Goal: Transaction & Acquisition: Subscribe to service/newsletter

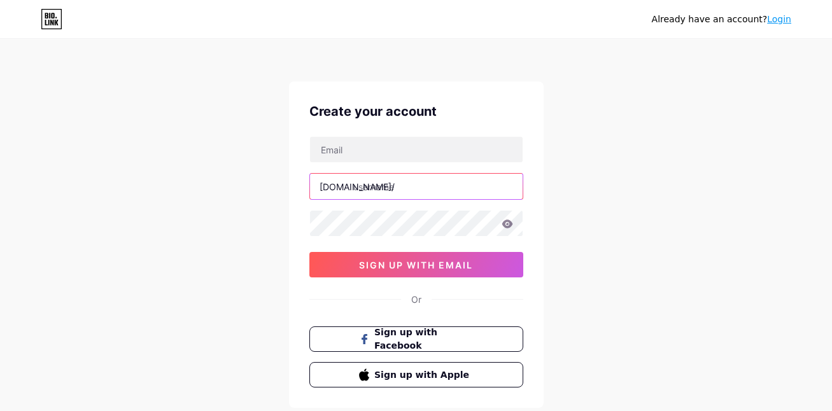
click at [405, 191] on input "text" at bounding box center [416, 186] width 213 height 25
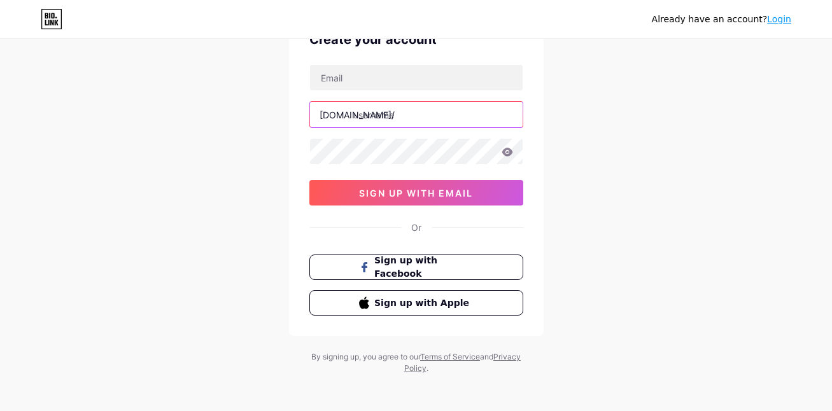
scroll to position [76, 0]
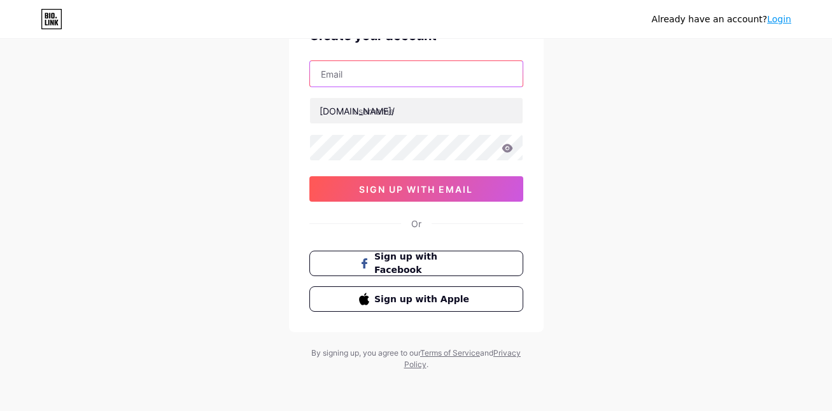
click at [351, 76] on input "text" at bounding box center [416, 73] width 213 height 25
paste input "[EMAIL_ADDRESS][DOMAIN_NAME]"
drag, startPoint x: 376, startPoint y: 75, endPoint x: 261, endPoint y: 75, distance: 114.6
click at [261, 75] on div "Already have an account? Login Create your account [EMAIL_ADDRESS][DOMAIN_NAME]…" at bounding box center [416, 167] width 832 height 487
type input "[EMAIL_ADDRESS][DOMAIN_NAME]"
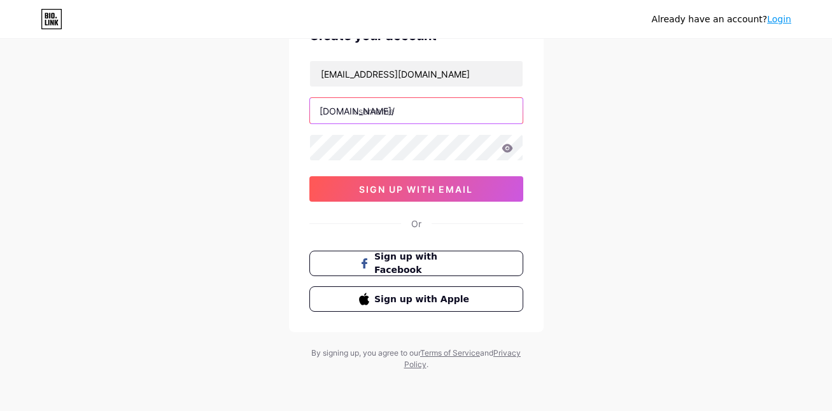
click at [385, 109] on input "text" at bounding box center [416, 110] width 213 height 25
type input "te"
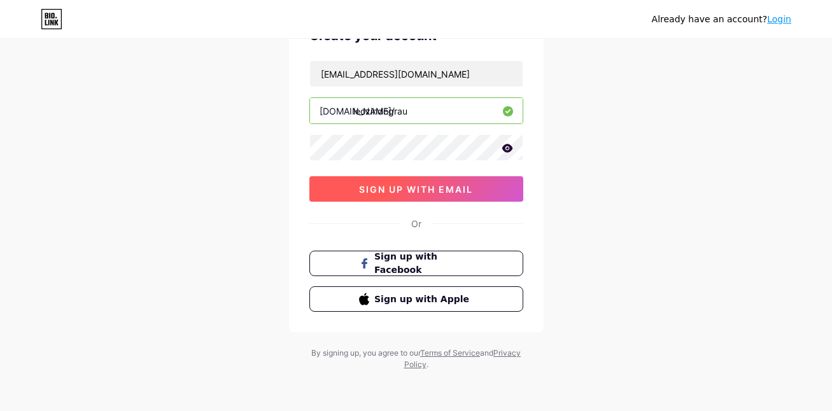
type input "leozindograu"
click at [405, 191] on span "sign up with email" at bounding box center [416, 189] width 114 height 11
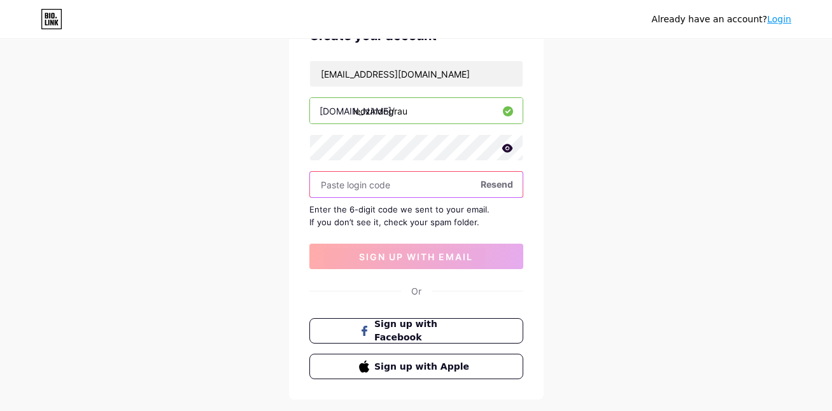
paste input "703800"
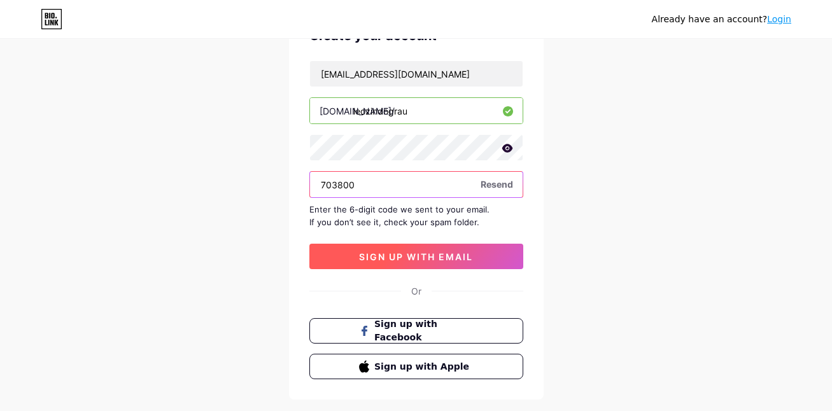
type input "703800"
click at [397, 264] on button "sign up with email" at bounding box center [416, 256] width 214 height 25
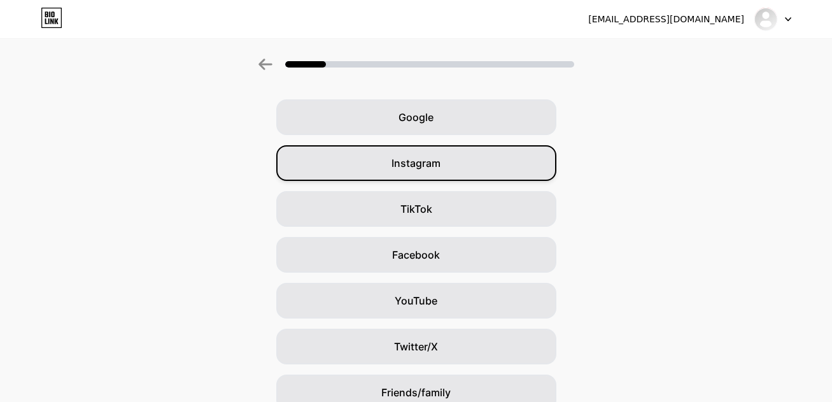
scroll to position [64, 0]
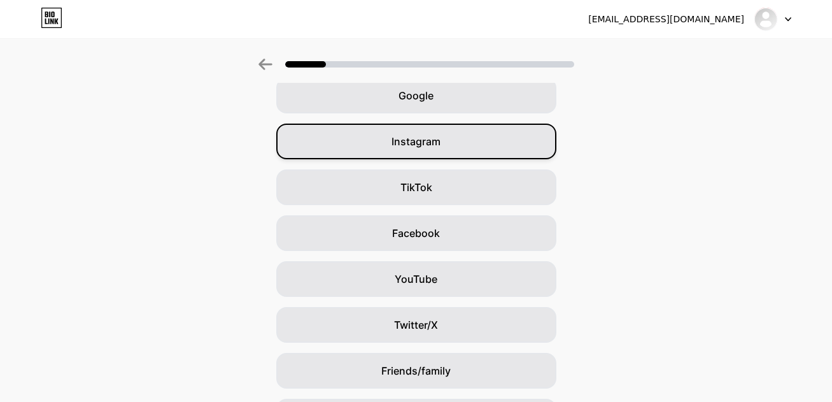
click at [440, 131] on div "Instagram" at bounding box center [416, 141] width 280 height 36
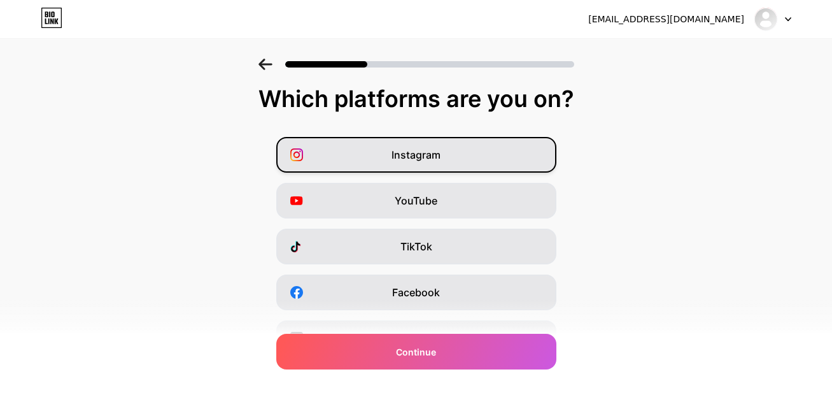
scroll to position [0, 0]
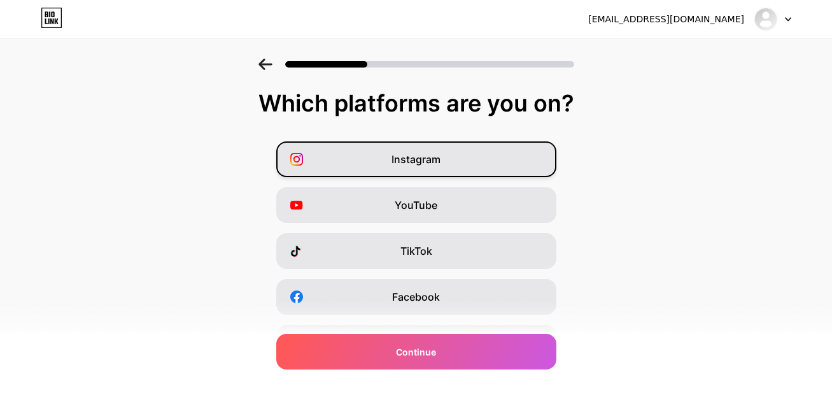
click at [435, 155] on span "Instagram" at bounding box center [415, 158] width 49 height 15
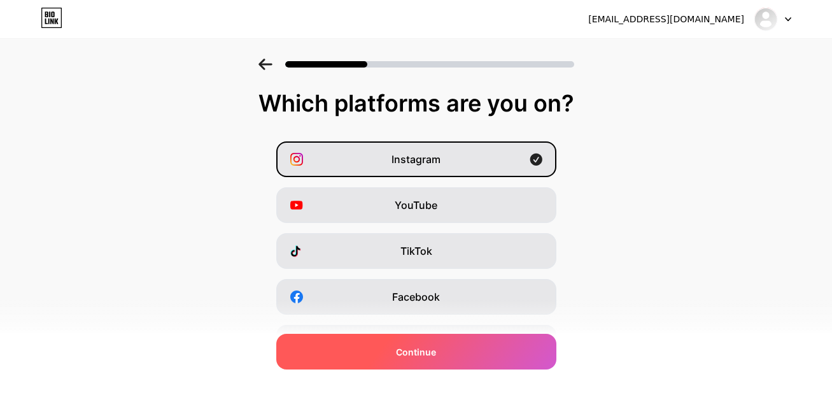
click at [466, 356] on div "Continue" at bounding box center [416, 352] width 280 height 36
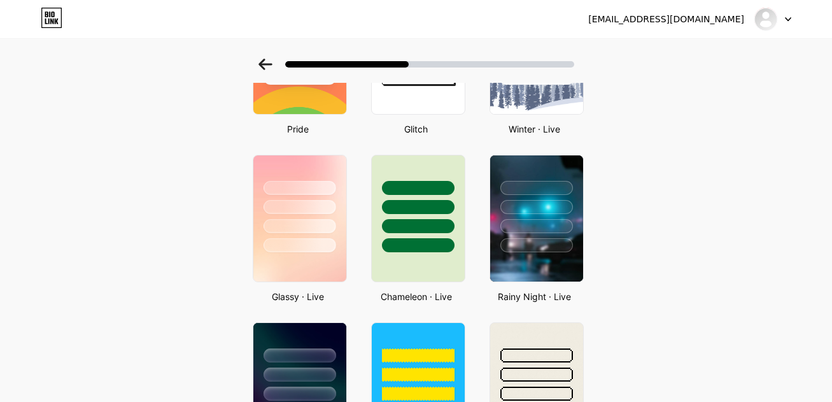
scroll to position [275, 0]
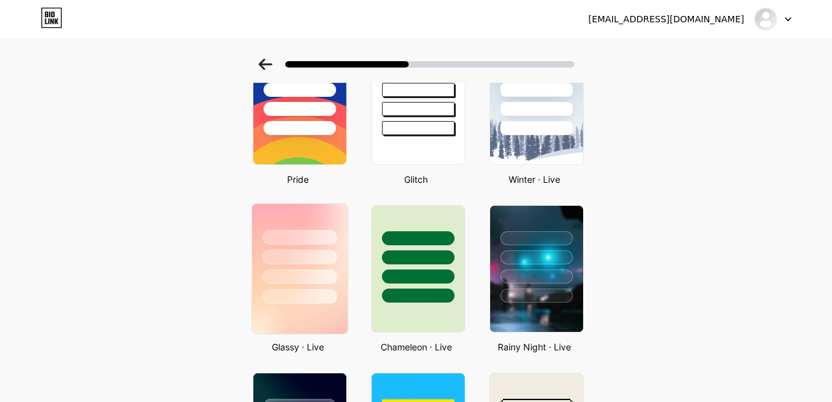
click at [347, 240] on div at bounding box center [298, 254] width 95 height 100
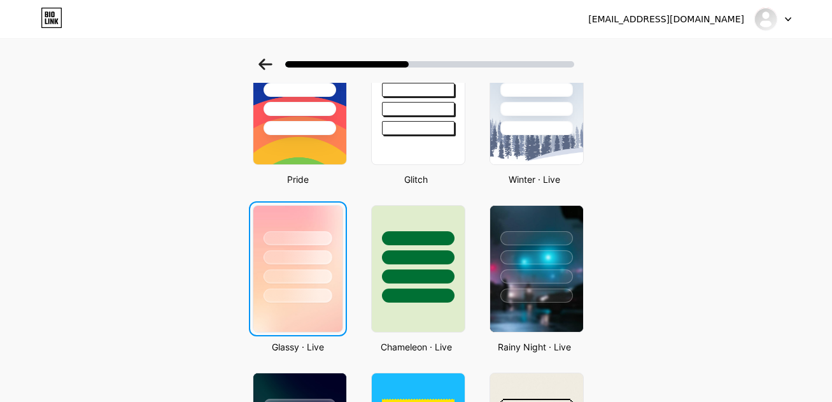
scroll to position [0, 0]
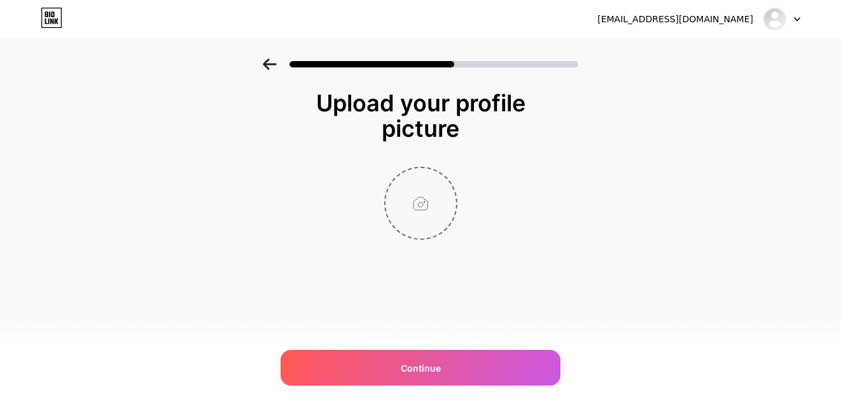
click at [423, 202] on input "file" at bounding box center [421, 203] width 71 height 71
type input "C:\fakepath\Design sem nome (12).png"
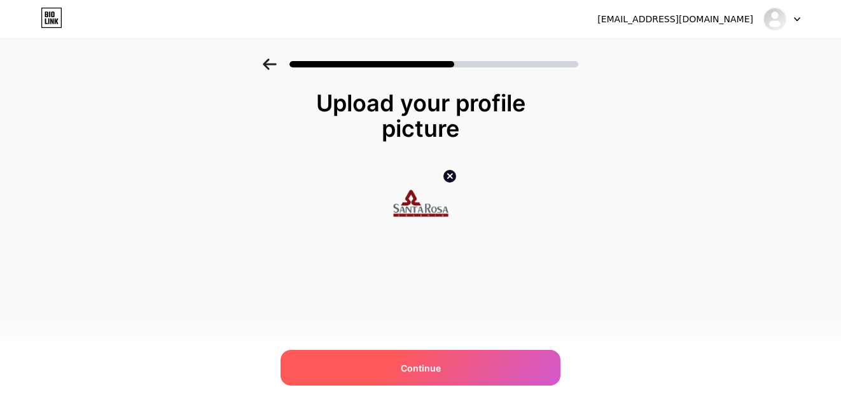
click at [485, 356] on div "Continue" at bounding box center [421, 368] width 280 height 36
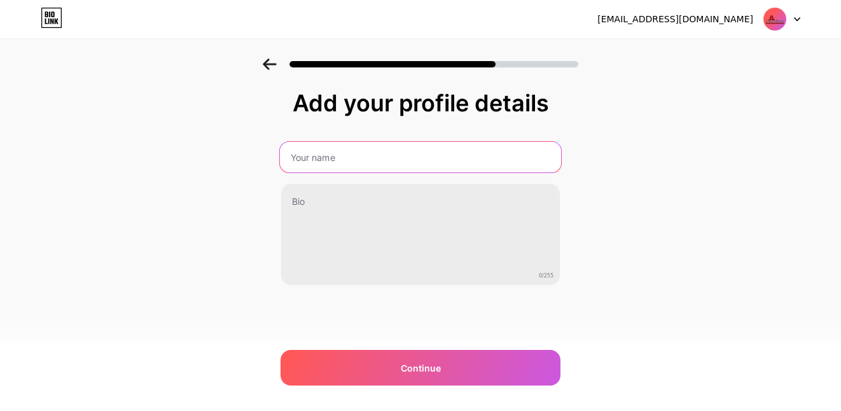
click at [430, 158] on input "text" at bounding box center [420, 157] width 281 height 31
type input "Teste"
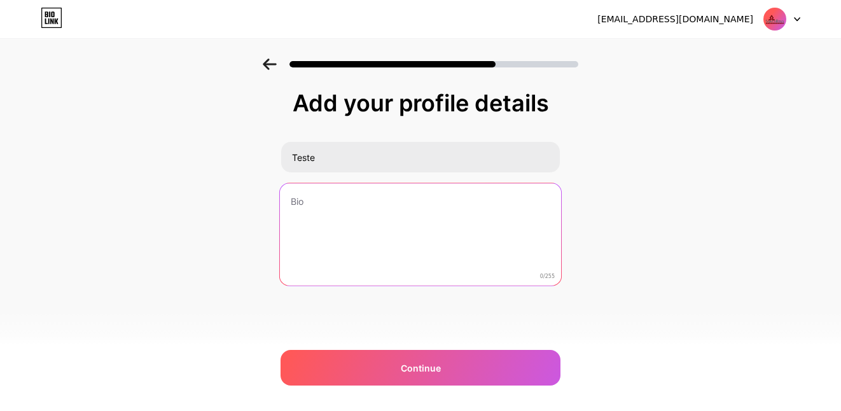
click at [397, 208] on textarea at bounding box center [420, 235] width 281 height 104
paste textarea "Testeteste teste"
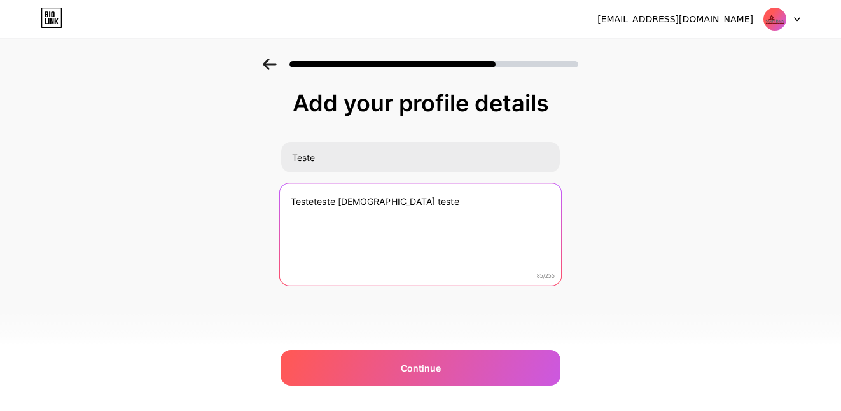
paste textarea "Testeteste teste"
type textarea "Testeteste [DEMOGRAPHIC_DATA] teste"
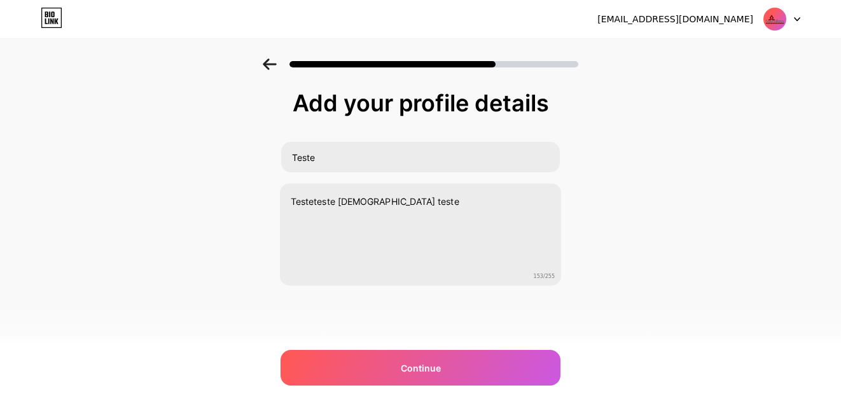
click at [484, 344] on div "Add your profile details [DEMOGRAPHIC_DATA] teste 153/255 Continue Error" at bounding box center [421, 219] width 280 height 259
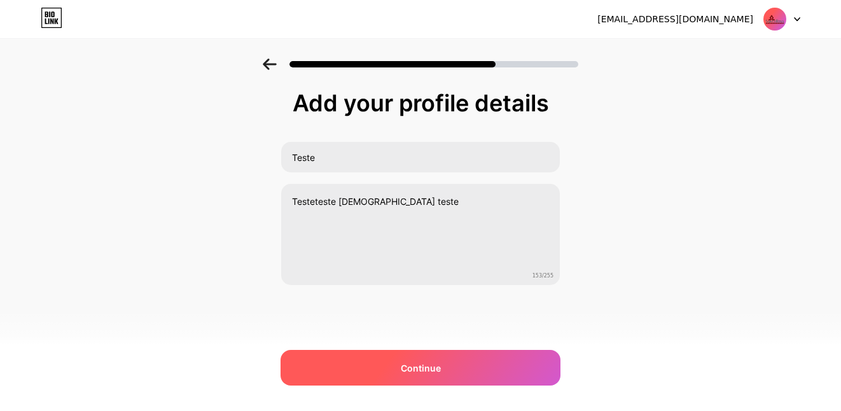
click at [484, 355] on div "Continue" at bounding box center [421, 368] width 280 height 36
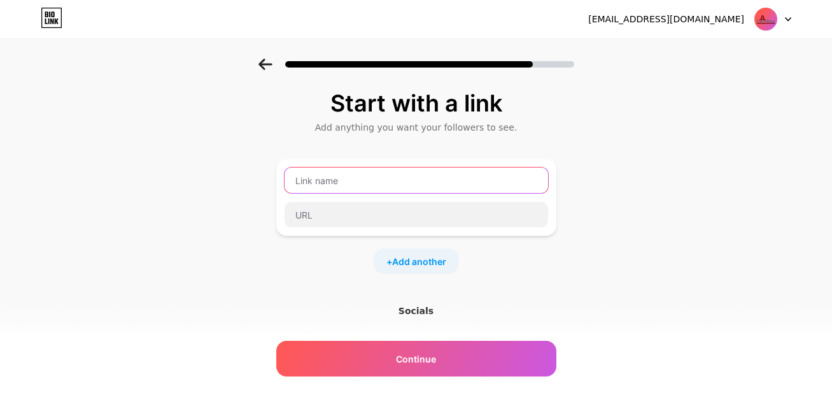
click at [413, 174] on input "text" at bounding box center [417, 179] width 264 height 25
type input "Link Name Teste"
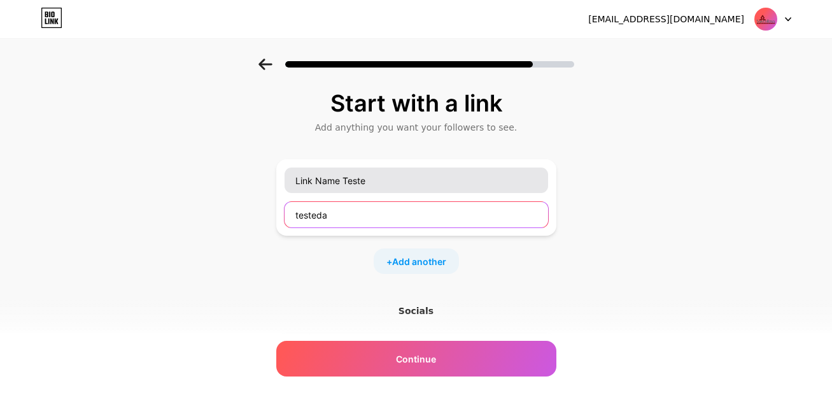
type input "tested"
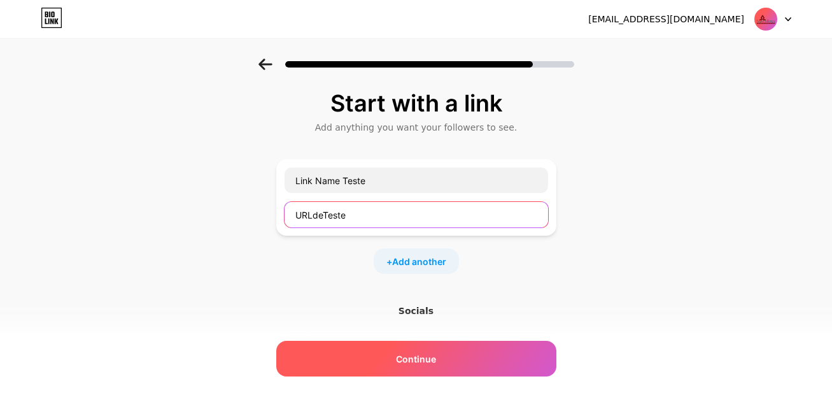
type input "URLdeTeste"
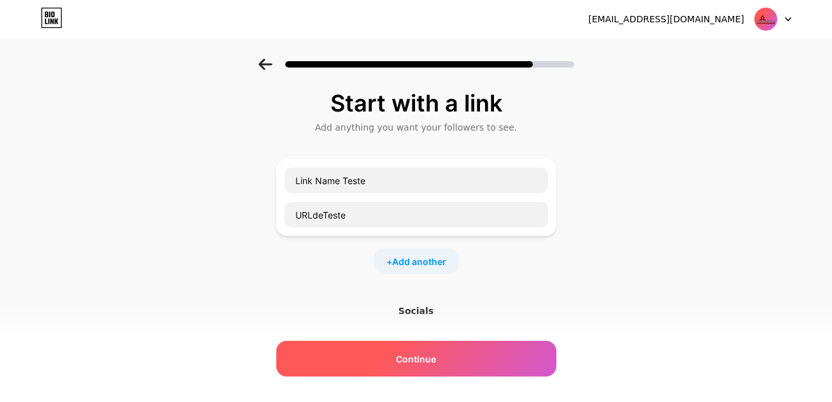
click at [468, 356] on div "Continue" at bounding box center [416, 359] width 280 height 36
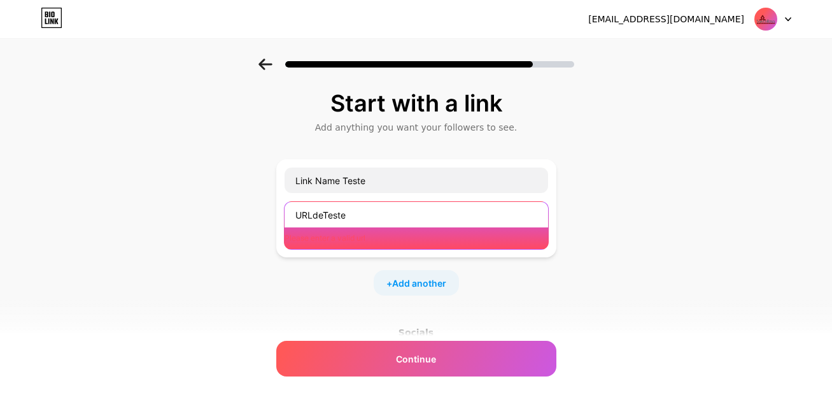
click at [398, 216] on input "URLdeTeste" at bounding box center [417, 214] width 264 height 25
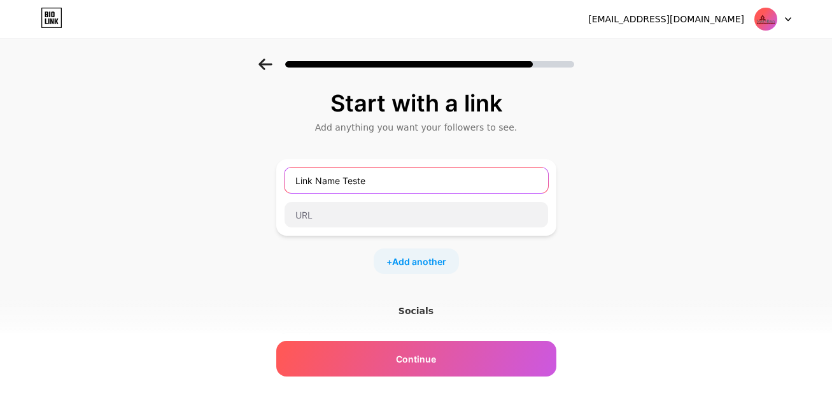
click at [400, 189] on input "Link Name Teste" at bounding box center [417, 179] width 264 height 25
type input "Secretaria"
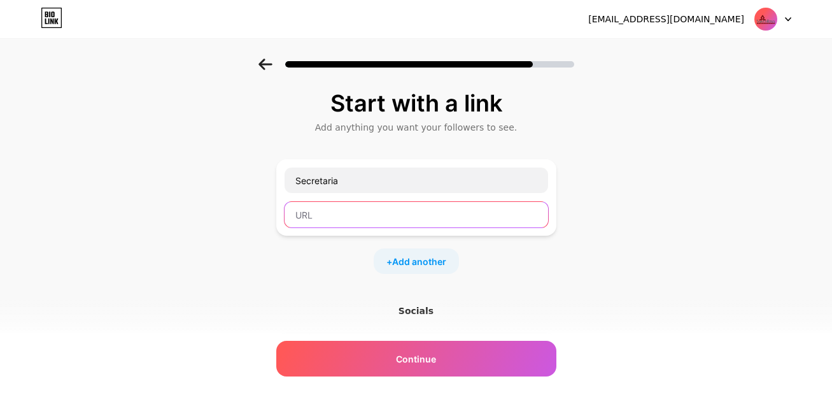
click at [374, 214] on input "text" at bounding box center [417, 214] width 264 height 25
paste input "[URL][DOMAIN_NAME]"
type input "[URL][DOMAIN_NAME]"
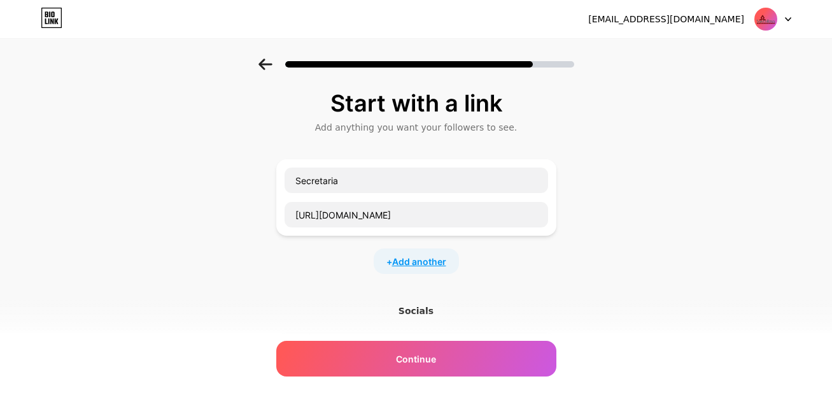
click at [425, 258] on span "Add another" at bounding box center [419, 261] width 54 height 13
click at [418, 271] on input "text" at bounding box center [417, 269] width 264 height 25
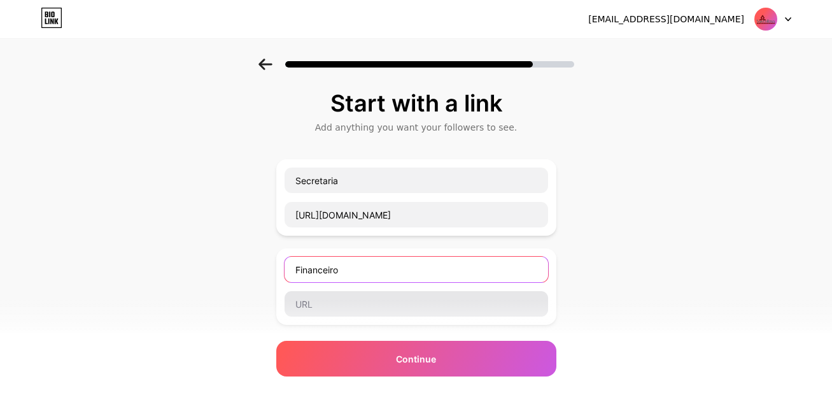
type input "Financeiro"
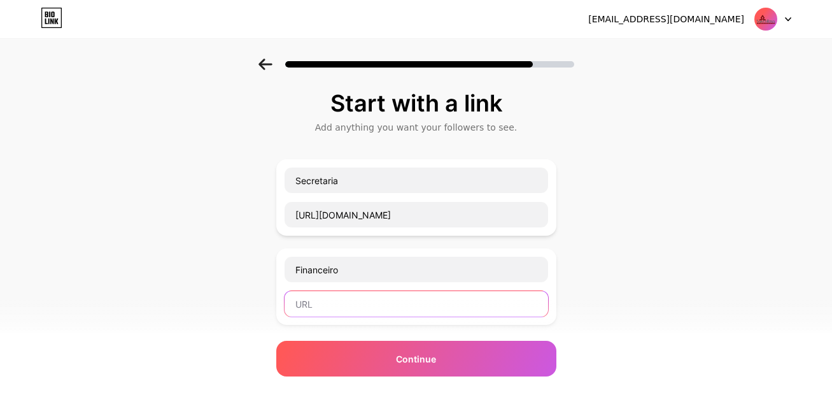
click at [400, 302] on input "text" at bounding box center [417, 303] width 264 height 25
paste input "[URL][DOMAIN_NAME]"
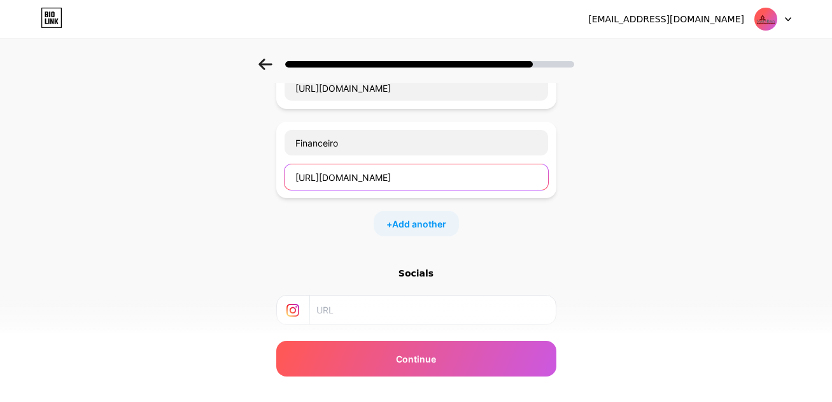
scroll to position [127, 0]
type input "[URL][DOMAIN_NAME]"
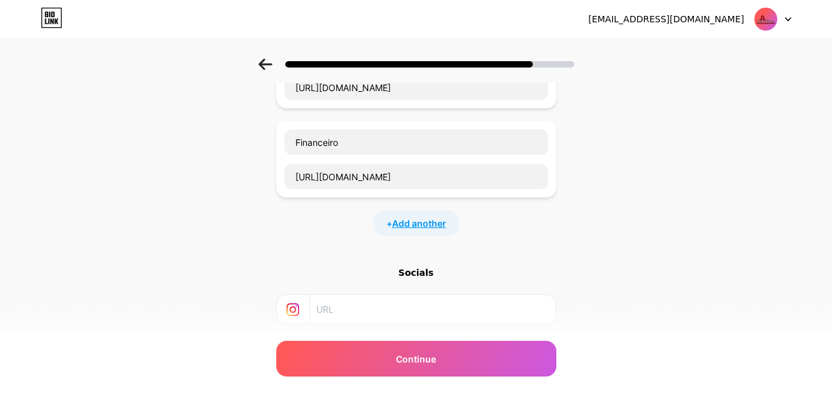
click at [432, 227] on span "Add another" at bounding box center [419, 222] width 54 height 13
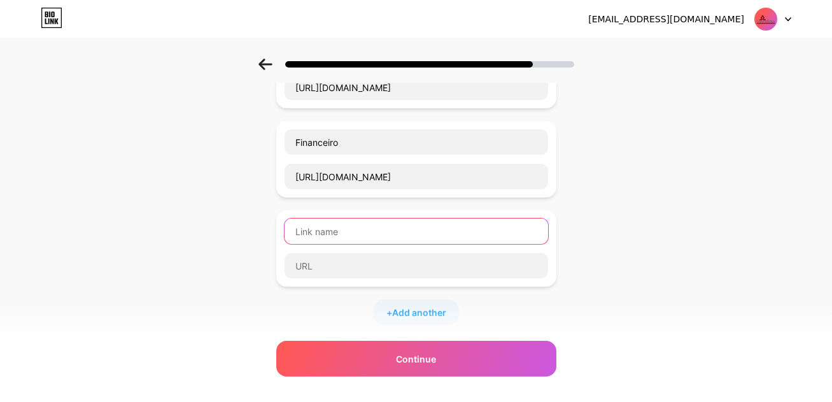
click at [424, 223] on input "text" at bounding box center [417, 230] width 264 height 25
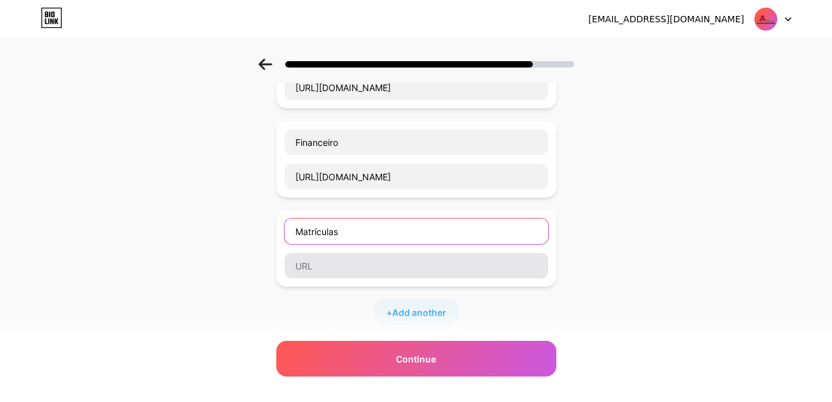
type input "Matrículas"
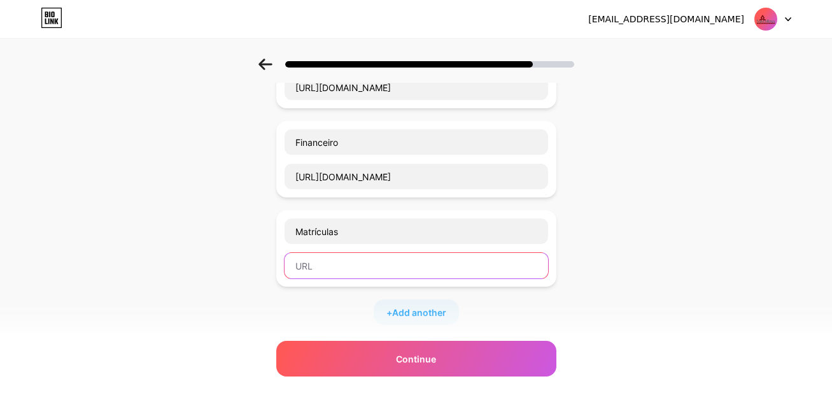
click at [360, 262] on input "text" at bounding box center [417, 265] width 264 height 25
paste input "[URL][DOMAIN_NAME]"
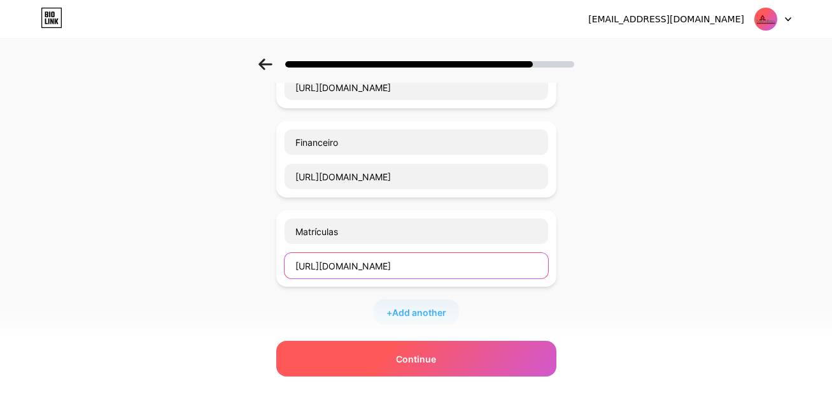
type input "[URL][DOMAIN_NAME]"
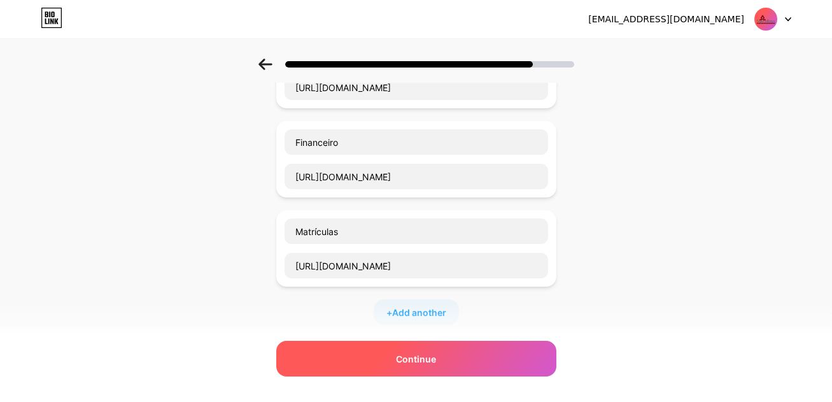
click at [421, 344] on div "Continue" at bounding box center [416, 359] width 280 height 36
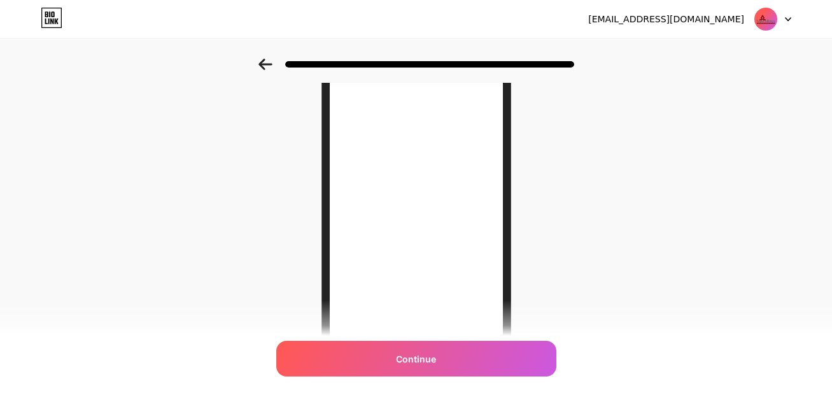
scroll to position [238, 0]
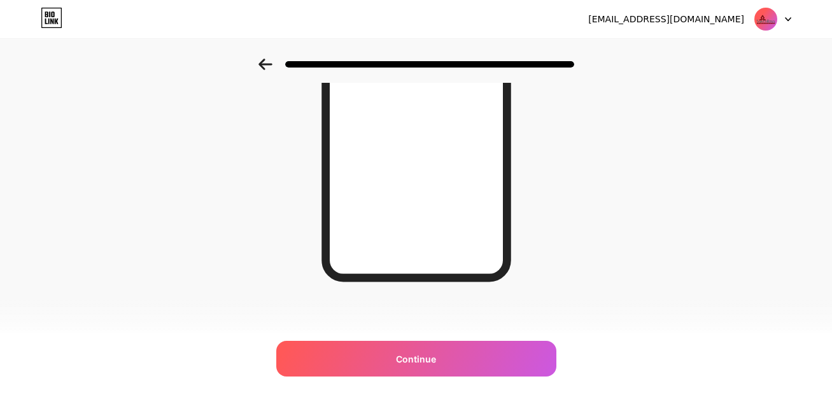
click at [589, 246] on div "Looking Good! Continue" at bounding box center [416, 86] width 832 height 530
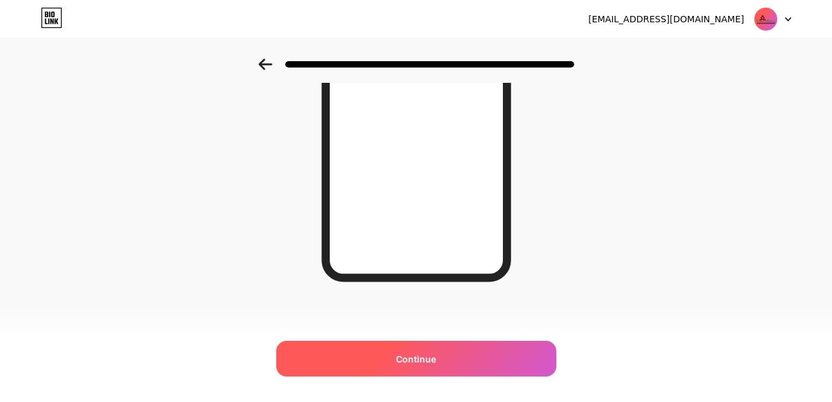
click at [488, 348] on div "Continue" at bounding box center [416, 359] width 280 height 36
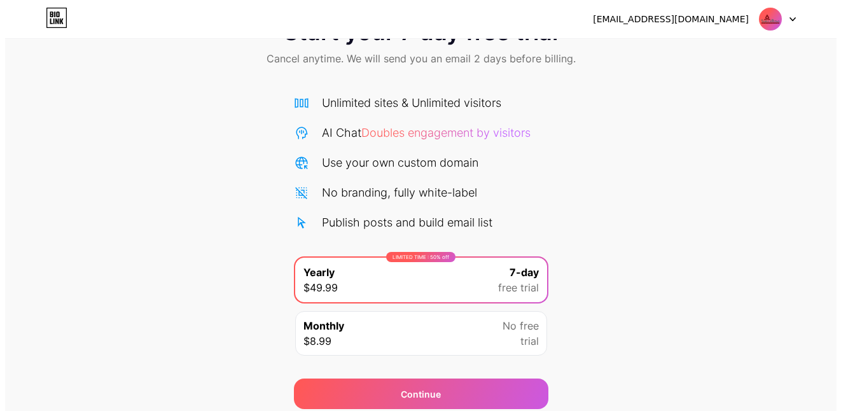
scroll to position [101, 0]
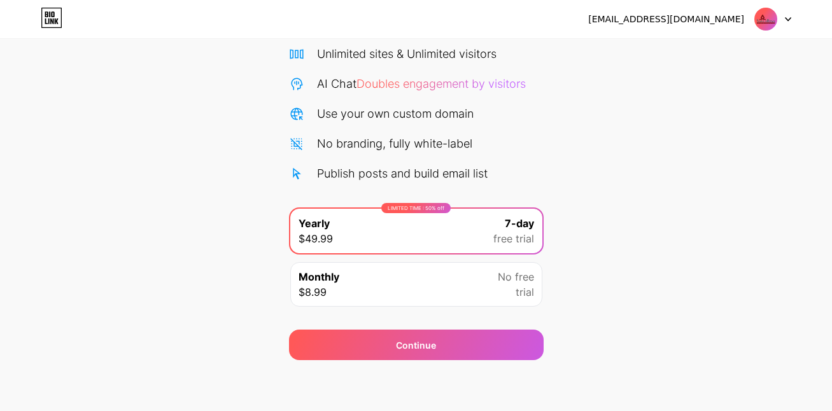
click at [461, 289] on div "Monthly $8.99 No free trial" at bounding box center [416, 284] width 252 height 45
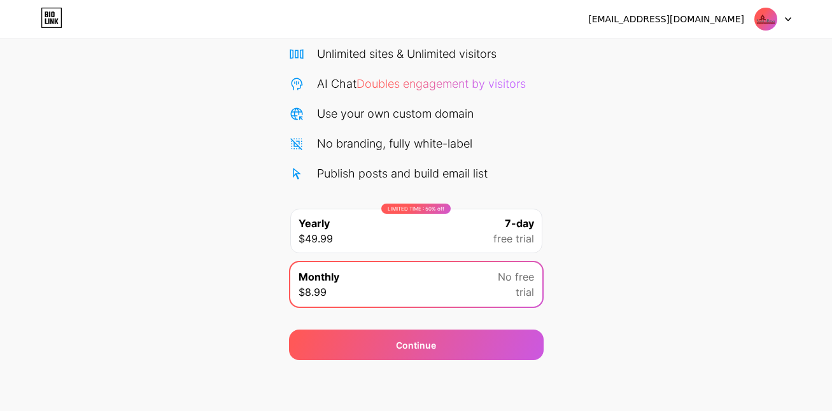
click at [456, 360] on div "[EMAIL_ADDRESS][DOMAIN_NAME] Logout Link Copied Start your 7 day free trial Can…" at bounding box center [416, 155] width 832 height 512
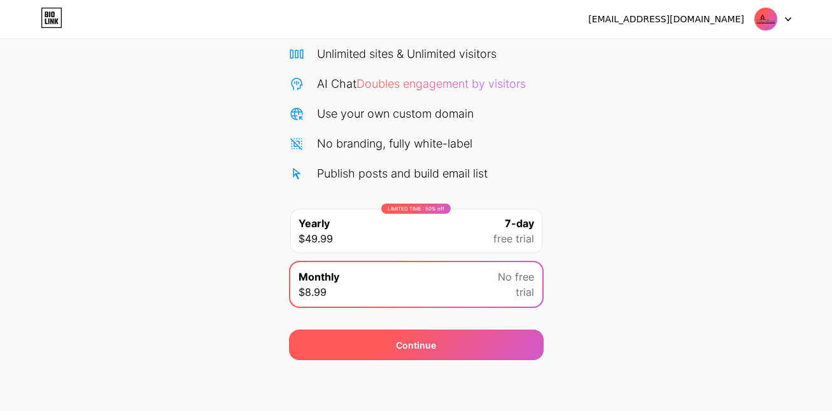
click at [456, 354] on div "Continue" at bounding box center [416, 345] width 255 height 31
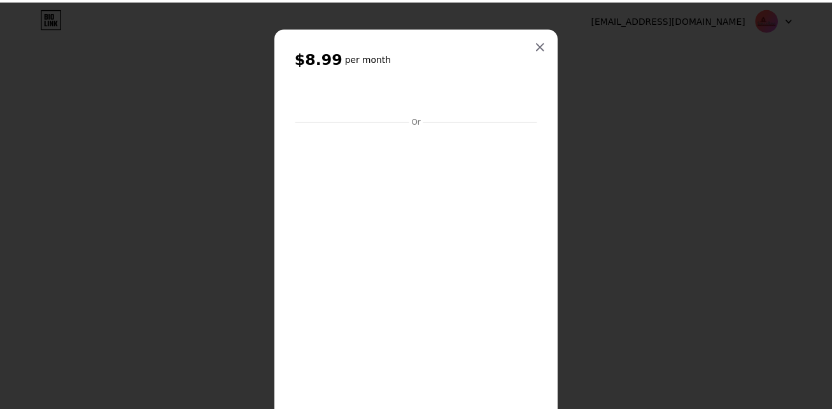
scroll to position [0, 0]
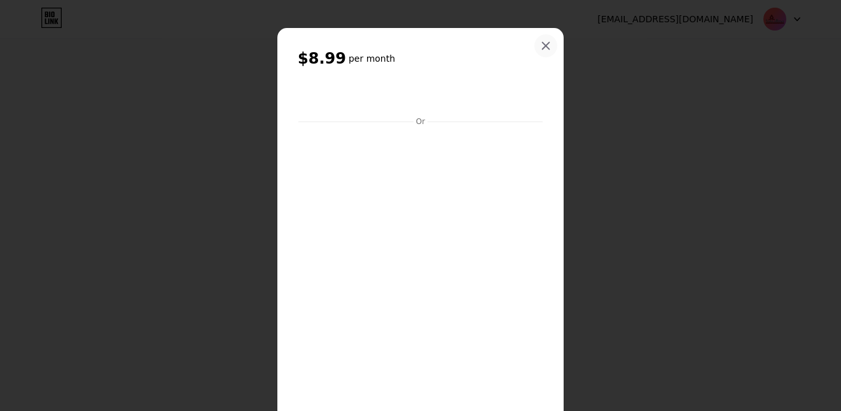
click at [535, 43] on div at bounding box center [546, 45] width 23 height 23
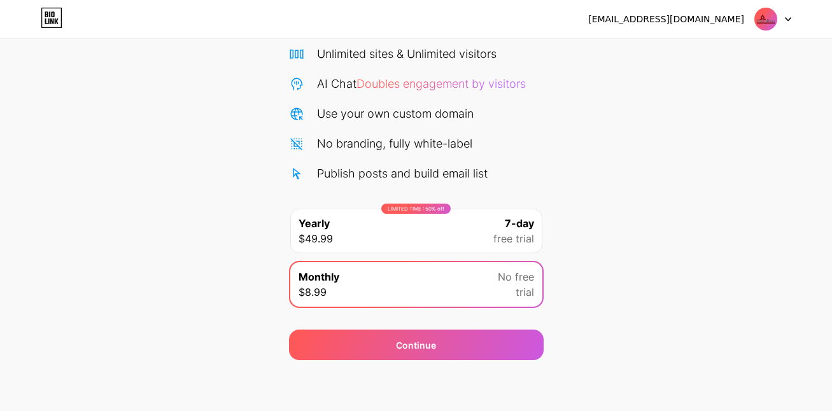
click at [451, 232] on div "LIMITED TIME : 50% off Yearly $49.99 7-day free trial" at bounding box center [416, 231] width 252 height 45
